Goal: Task Accomplishment & Management: Use online tool/utility

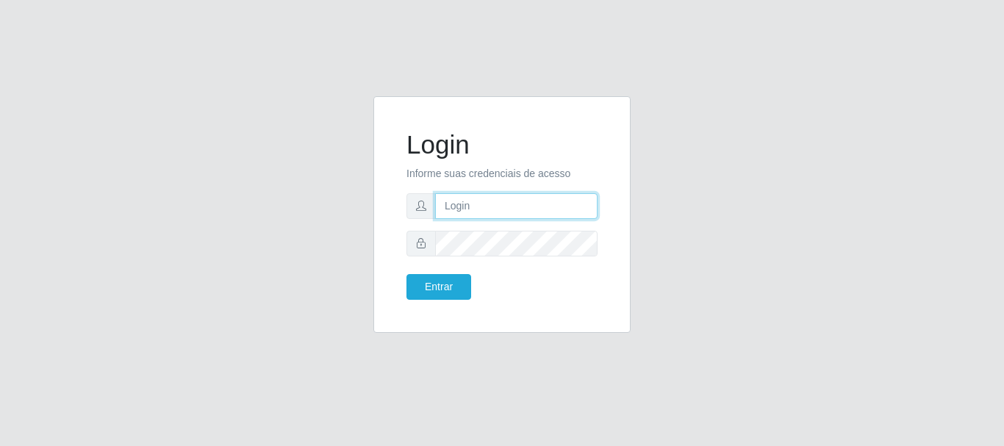
drag, startPoint x: 469, startPoint y: 214, endPoint x: 482, endPoint y: 214, distance: 12.5
click at [469, 214] on input "text" at bounding box center [516, 206] width 162 height 26
type input "Ubiratan@confglacer"
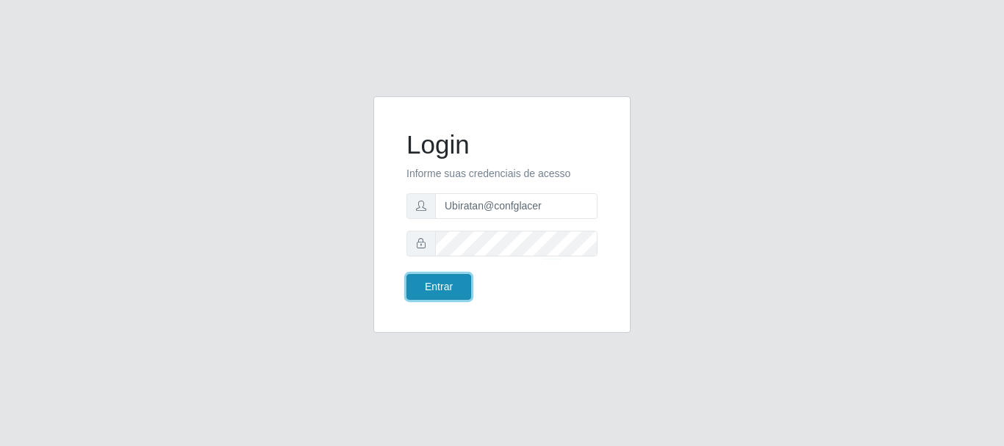
click at [425, 287] on button "Entrar" at bounding box center [438, 287] width 65 height 26
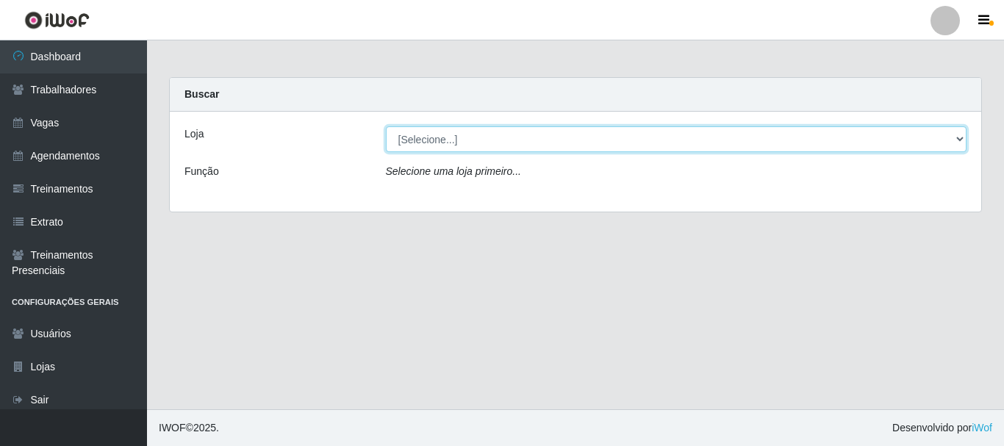
click at [458, 139] on select "[Selecione...] Glace Real Confeitaria" at bounding box center [676, 139] width 581 height 26
select select "445"
click at [386, 126] on select "[Selecione...] Glace Real Confeitaria" at bounding box center [676, 139] width 581 height 26
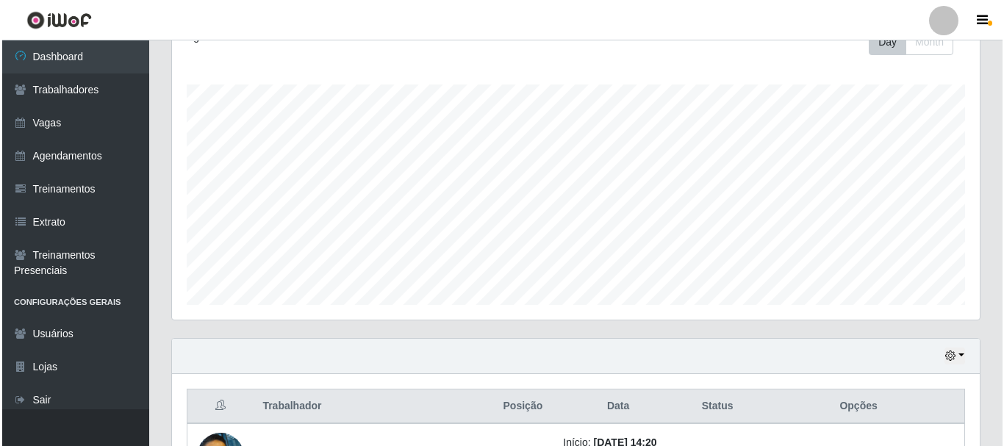
scroll to position [334, 0]
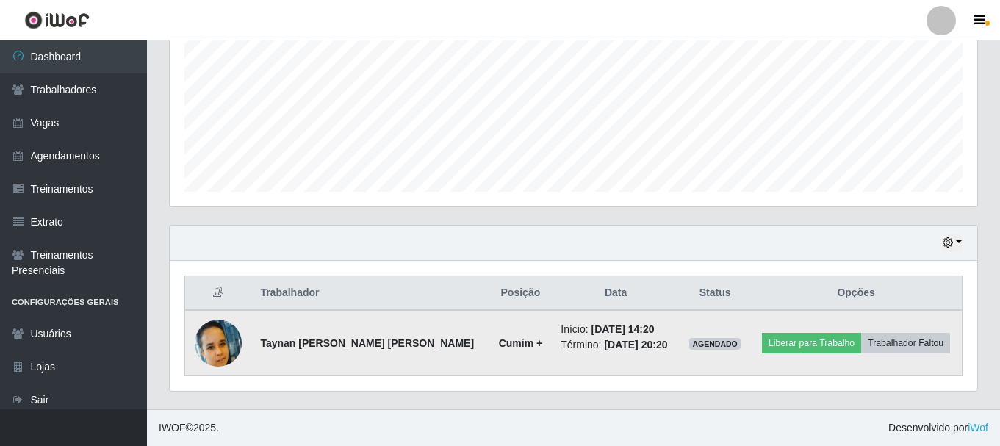
click at [224, 340] on img at bounding box center [218, 343] width 47 height 47
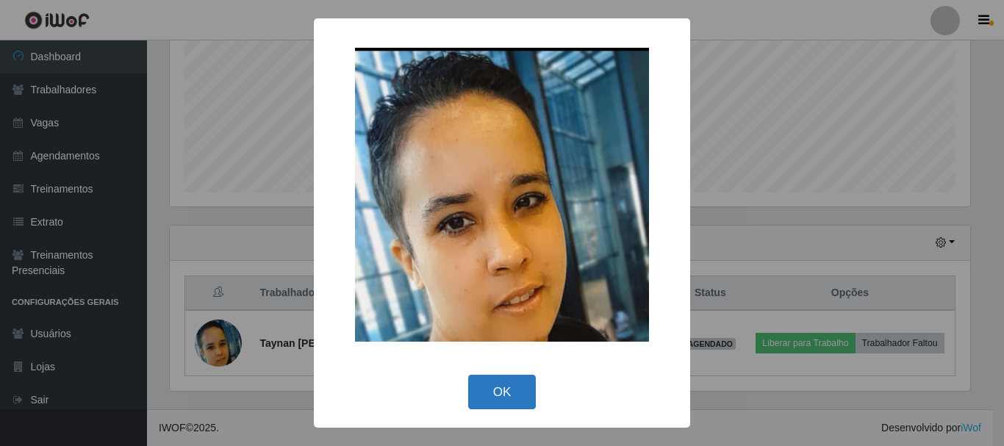
click at [501, 391] on button "OK" at bounding box center [502, 392] width 68 height 35
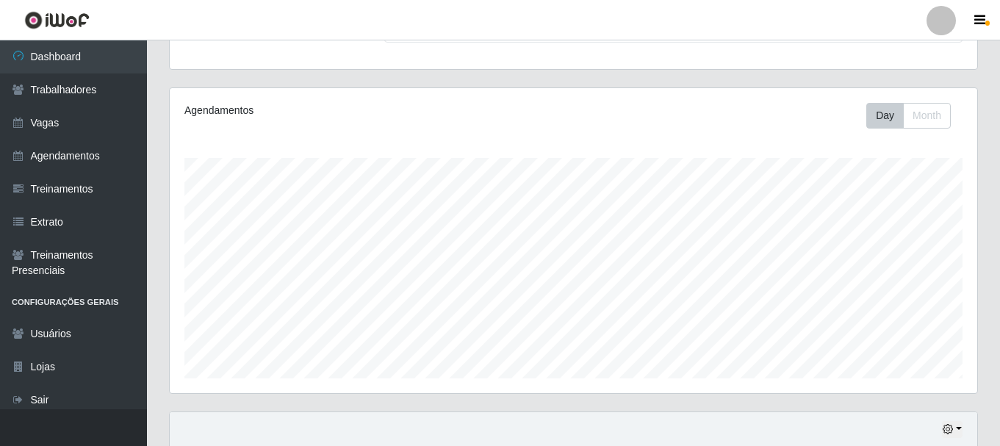
scroll to position [334, 0]
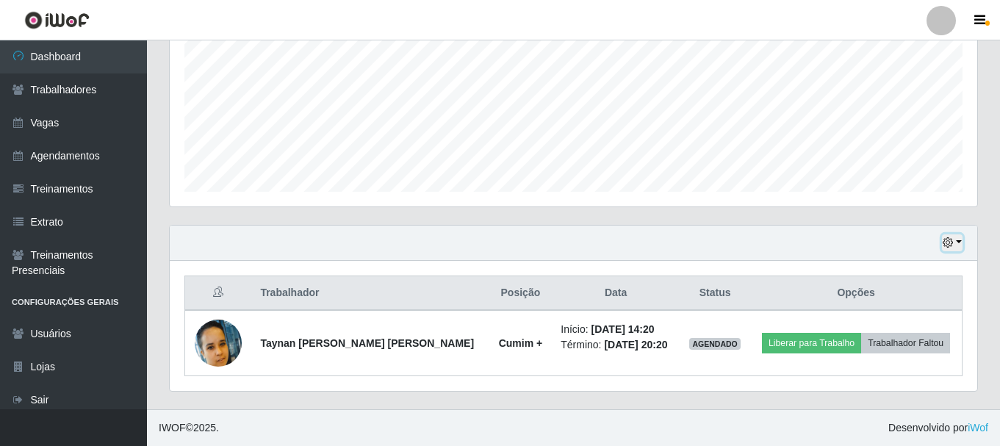
click at [958, 242] on button "button" at bounding box center [952, 242] width 21 height 17
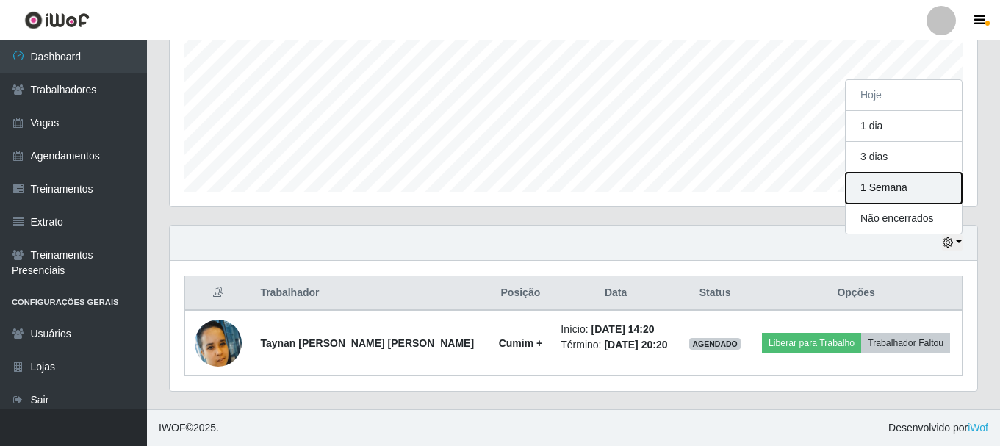
click at [926, 192] on button "1 Semana" at bounding box center [904, 188] width 116 height 31
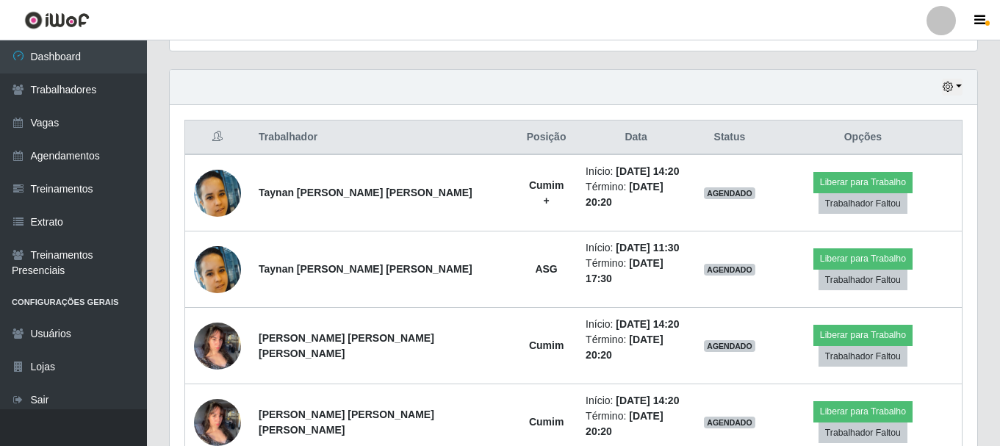
scroll to position [48, 0]
